Goal: Task Accomplishment & Management: Manage account settings

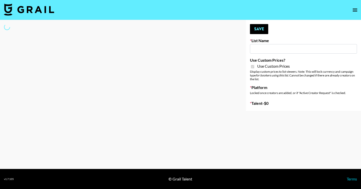
type input "**Noschinko UGC**"
checkbox input "true"
select select "Brand"
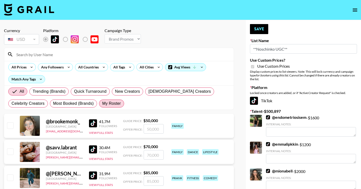
click at [112, 104] on span "My Roster" at bounding box center [111, 104] width 19 height 6
click at [102, 104] on input "My Roster" at bounding box center [102, 104] width 0 height 0
radio input "true"
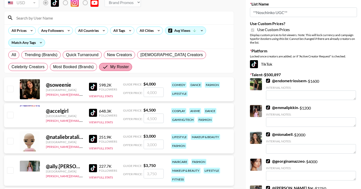
scroll to position [52, 0]
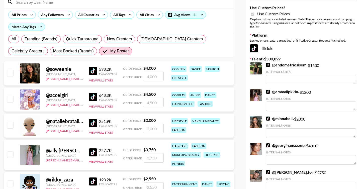
click at [10, 73] on input "checkbox" at bounding box center [10, 73] width 6 height 6
checkbox input "true"
click at [152, 77] on input "4000" at bounding box center [154, 77] width 20 height 10
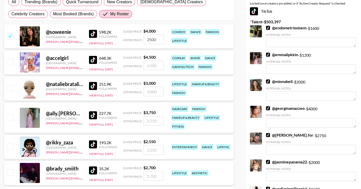
scroll to position [91, 0]
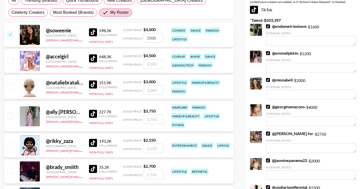
type input "2500"
click at [9, 115] on input "checkbox" at bounding box center [10, 116] width 6 height 6
checkbox input "true"
click at [151, 120] on input "3750" at bounding box center [154, 120] width 20 height 10
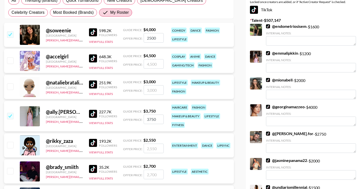
click at [151, 120] on input "3750" at bounding box center [154, 120] width 20 height 10
type input "2780"
click at [152, 36] on input "2500" at bounding box center [154, 38] width 20 height 10
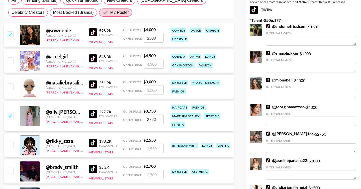
click at [173, 90] on div "fashion" at bounding box center [178, 92] width 15 height 6
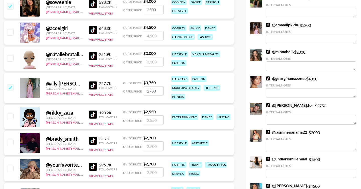
click at [152, 9] on input "2500" at bounding box center [154, 10] width 20 height 10
type input "2800"
click at [164, 81] on div "@ ally.enlow United States cindy.nguyen@grail-talent.com 227.7K Followers View …" at bounding box center [119, 88] width 230 height 30
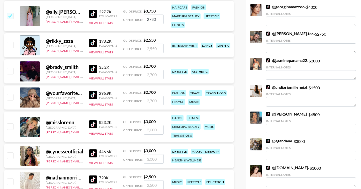
scroll to position [192, 0]
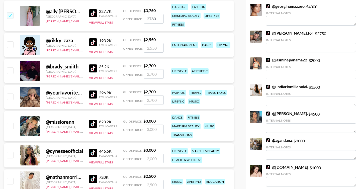
click at [11, 71] on input "checkbox" at bounding box center [10, 71] width 6 height 6
checkbox input "true"
click at [151, 75] on input "2700" at bounding box center [154, 74] width 20 height 10
type input "1"
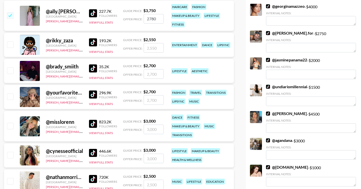
checkbox input "false"
type input "2"
checkbox input "true"
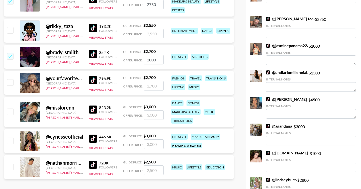
scroll to position [215, 0]
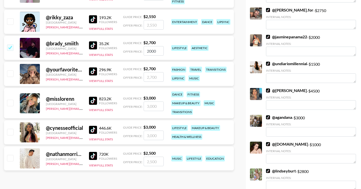
type input "2000"
drag, startPoint x: 11, startPoint y: 76, endPoint x: 119, endPoint y: 79, distance: 107.7
click at [11, 76] on input "checkbox" at bounding box center [10, 74] width 6 height 6
checkbox input "true"
type input "2700"
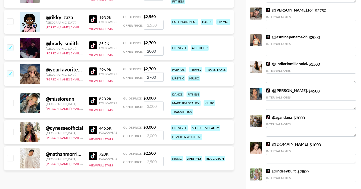
click at [153, 76] on input "2700" at bounding box center [154, 77] width 20 height 10
click at [10, 103] on input "checkbox" at bounding box center [10, 103] width 6 height 6
checkbox input "true"
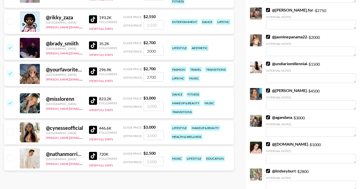
type input "3000"
click at [153, 106] on input "3000" at bounding box center [154, 107] width 20 height 10
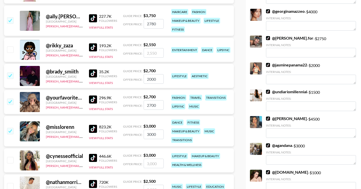
scroll to position [163, 0]
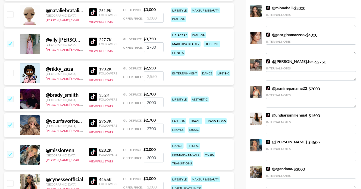
click at [9, 98] on input "checkbox" at bounding box center [10, 99] width 6 height 6
click at [12, 99] on input "checkbox" at bounding box center [10, 99] width 6 height 6
click at [11, 99] on input "checkbox" at bounding box center [10, 99] width 6 height 6
checkbox input "true"
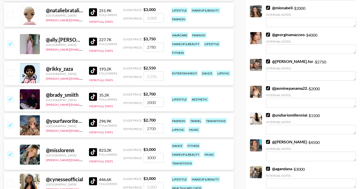
click at [151, 103] on input "2000" at bounding box center [154, 103] width 20 height 10
type input "2700"
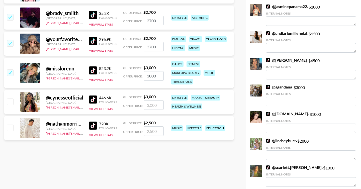
scroll to position [262, 0]
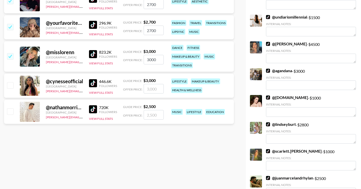
click at [10, 86] on input "checkbox" at bounding box center [10, 85] width 6 height 6
checkbox input "true"
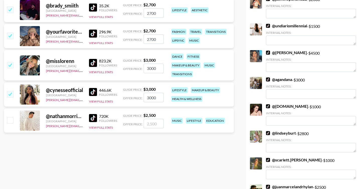
click at [151, 98] on input "3000" at bounding box center [154, 98] width 20 height 10
type input "2770"
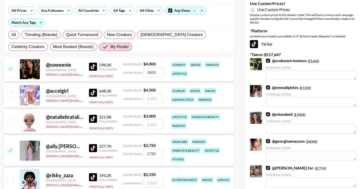
scroll to position [0, 0]
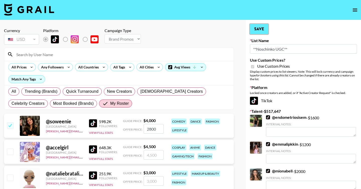
click at [258, 32] on button "Save" at bounding box center [259, 29] width 18 height 10
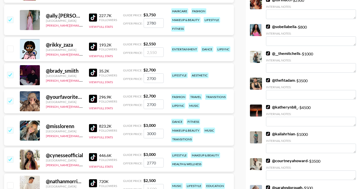
scroll to position [189, 0]
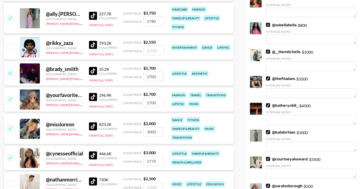
click at [148, 130] on input "3000" at bounding box center [154, 132] width 20 height 10
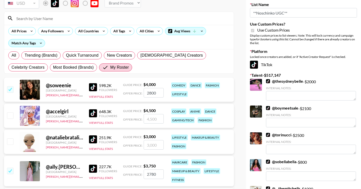
scroll to position [0, 0]
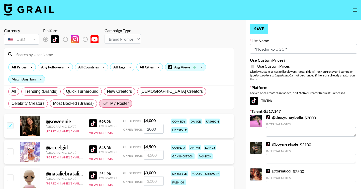
type input "2500"
click at [259, 27] on button "Save" at bounding box center [259, 29] width 18 height 10
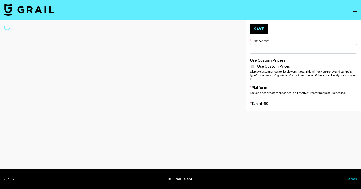
type input "Devon+Lang"
checkbox input "true"
select select "Song"
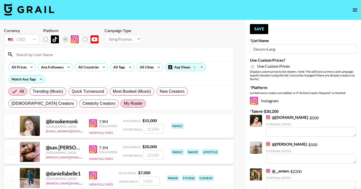
click at [124, 106] on span "My Roster" at bounding box center [133, 104] width 19 height 6
click at [124, 104] on input "My Roster" at bounding box center [124, 104] width 0 height 0
radio input "true"
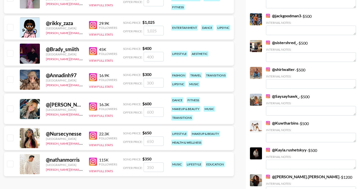
scroll to position [211, 0]
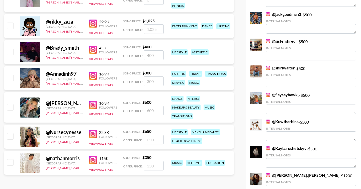
click at [12, 163] on input "checkbox" at bounding box center [10, 162] width 6 height 6
checkbox input "true"
click at [148, 164] on input "350" at bounding box center [154, 166] width 20 height 10
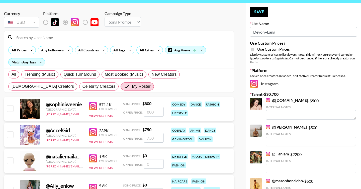
scroll to position [0, 0]
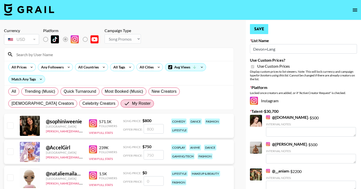
type input "500"
click at [262, 28] on button "Save" at bounding box center [259, 29] width 18 height 10
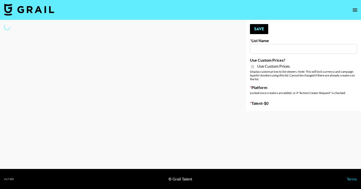
type input "LISEN Watch"
checkbox input "true"
select select "Brand"
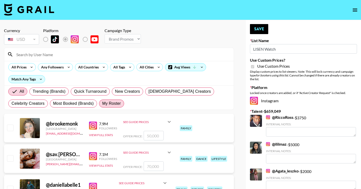
click at [106, 106] on span "My Roster" at bounding box center [111, 104] width 19 height 6
click at [102, 104] on input "My Roster" at bounding box center [102, 104] width 0 height 0
radio input "true"
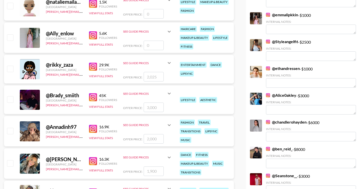
scroll to position [210, 0]
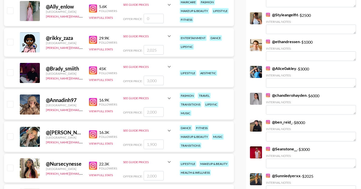
click at [12, 74] on input "checkbox" at bounding box center [10, 73] width 6 height 6
checkbox input "true"
click at [153, 83] on input "3000" at bounding box center [154, 81] width 20 height 10
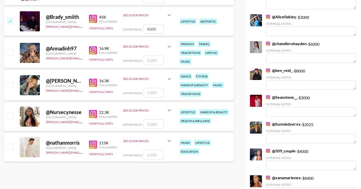
scroll to position [260, 0]
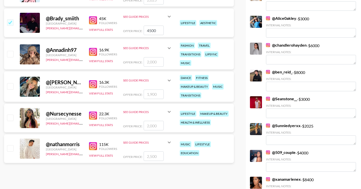
type input "4500"
click at [11, 147] on input "checkbox" at bounding box center [10, 148] width 6 height 6
checkbox input "true"
click at [152, 157] on input "2500" at bounding box center [154, 157] width 20 height 10
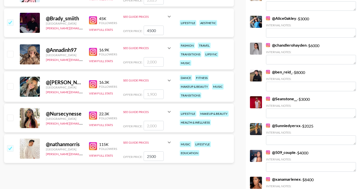
click at [152, 157] on input "2500" at bounding box center [154, 157] width 20 height 10
type input "3500"
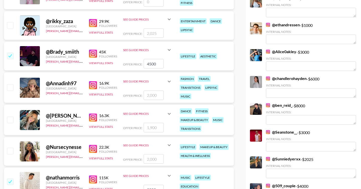
scroll to position [228, 0]
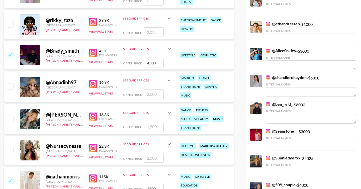
click at [12, 149] on input "checkbox" at bounding box center [10, 150] width 6 height 6
checkbox input "true"
click at [153, 158] on input "2000" at bounding box center [154, 158] width 20 height 10
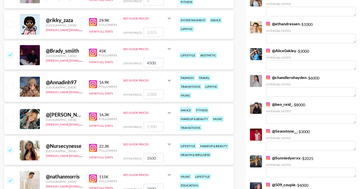
type input "3500"
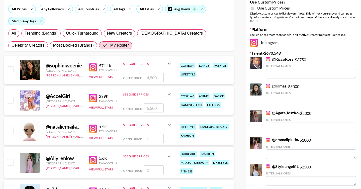
scroll to position [54, 0]
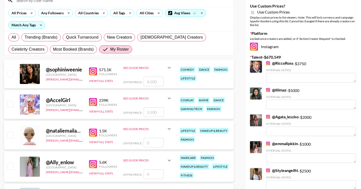
click at [12, 70] on div at bounding box center [10, 74] width 8 height 9
click at [12, 73] on input "checkbox" at bounding box center [10, 74] width 6 height 6
checkbox input "true"
click at [154, 79] on input "4500" at bounding box center [154, 82] width 20 height 10
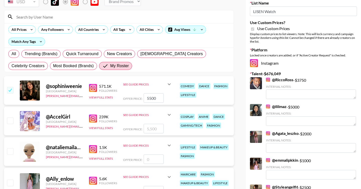
scroll to position [0, 0]
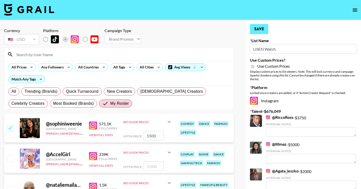
type input "5500"
click at [259, 30] on button "Save" at bounding box center [259, 29] width 18 height 10
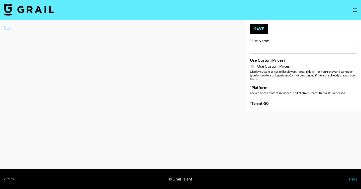
type input "Hetras"
checkbox input "true"
select select "Brand"
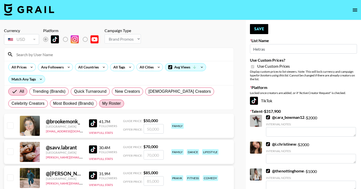
click at [110, 105] on span "My Roster" at bounding box center [111, 104] width 19 height 6
click at [102, 104] on input "My Roster" at bounding box center [102, 104] width 0 height 0
radio input "true"
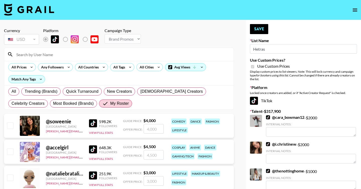
scroll to position [109, 0]
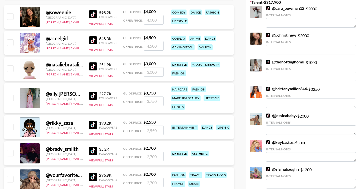
click at [11, 98] on input "checkbox" at bounding box center [10, 98] width 6 height 6
checkbox input "true"
type input "3750"
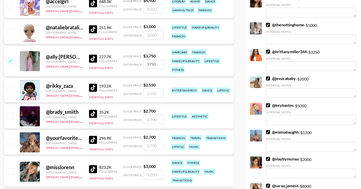
scroll to position [149, 0]
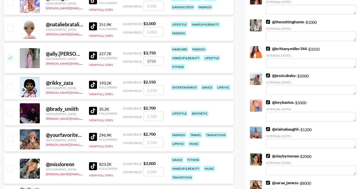
click at [13, 141] on input "checkbox" at bounding box center [10, 139] width 6 height 6
checkbox input "true"
type input "2700"
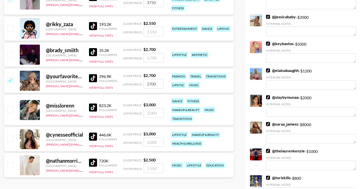
scroll to position [210, 0]
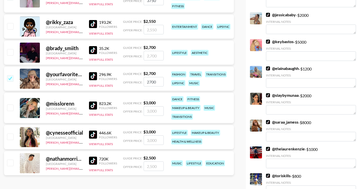
click at [12, 136] on input "checkbox" at bounding box center [10, 137] width 6 height 6
checkbox input "true"
type input "3000"
click at [10, 79] on input "checkbox" at bounding box center [10, 78] width 6 height 6
checkbox input "false"
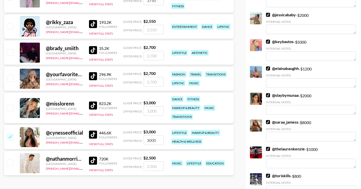
click at [11, 136] on input "checkbox" at bounding box center [10, 137] width 6 height 6
checkbox input "false"
click at [11, 107] on input "checkbox" at bounding box center [10, 108] width 6 height 6
checkbox input "true"
type input "3000"
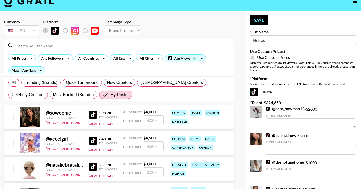
scroll to position [0, 0]
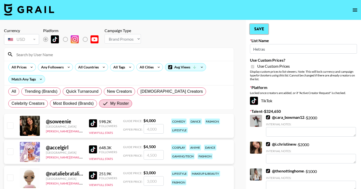
click at [266, 27] on button "Save" at bounding box center [259, 29] width 18 height 10
